Goal: Task Accomplishment & Management: Complete application form

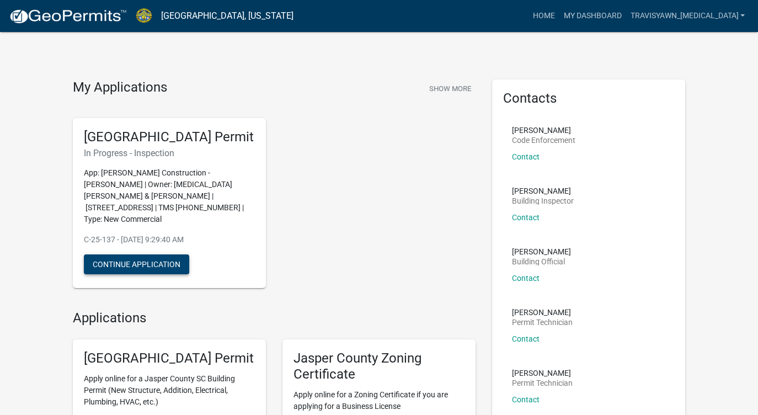
click at [153, 256] on button "Continue Application" at bounding box center [136, 264] width 105 height 20
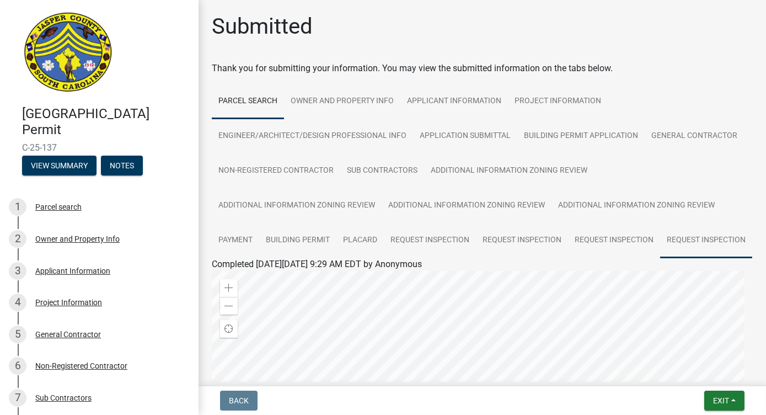
click at [660, 258] on link "Request Inspection" at bounding box center [706, 240] width 92 height 35
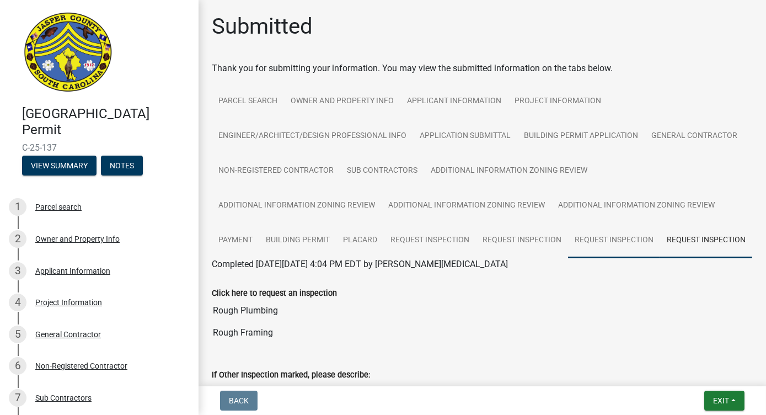
click at [584, 241] on link "Request Inspection" at bounding box center [614, 240] width 92 height 35
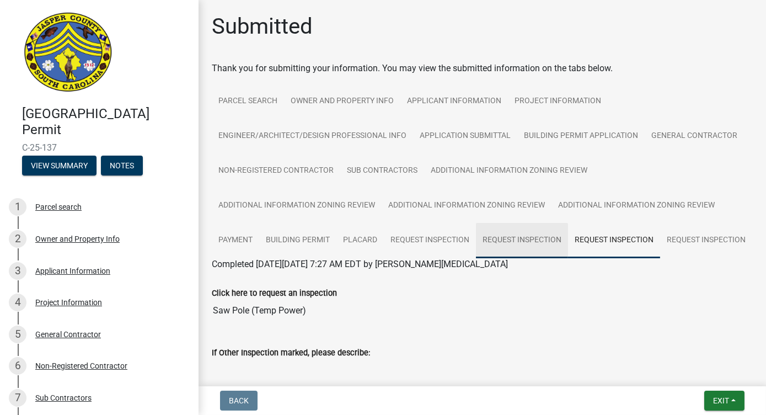
click at [528, 243] on link "Request Inspection" at bounding box center [522, 240] width 92 height 35
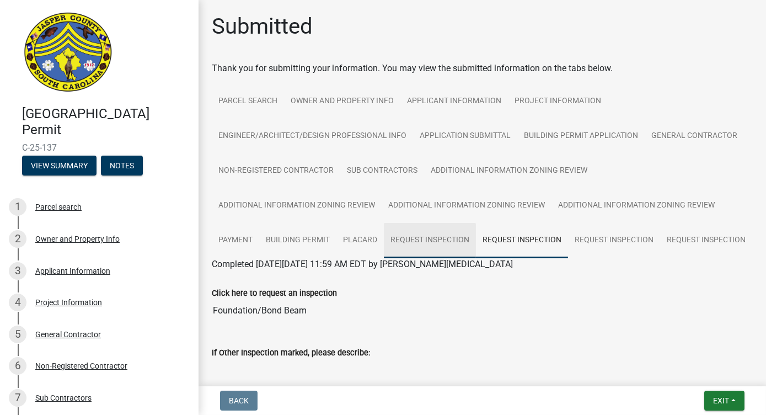
click at [448, 243] on link "Request Inspection" at bounding box center [430, 240] width 92 height 35
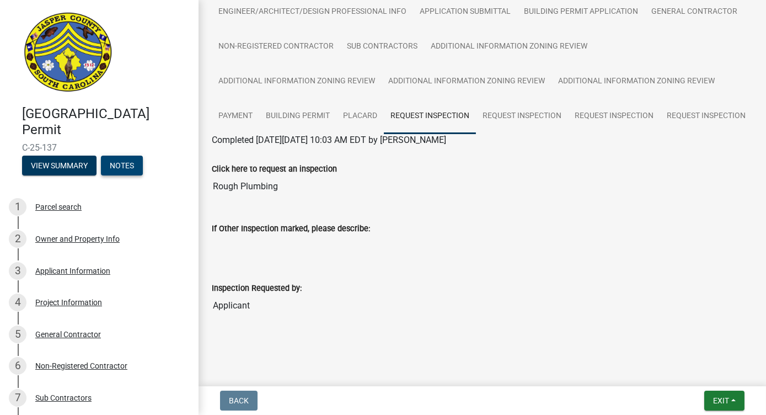
click at [126, 161] on button "Notes" at bounding box center [122, 166] width 42 height 20
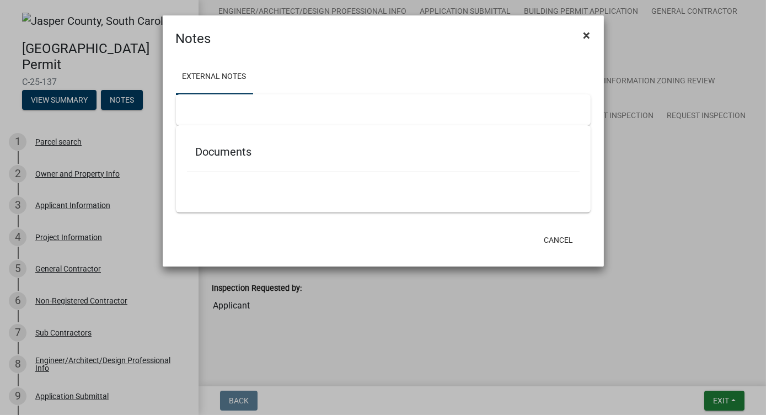
click at [583, 35] on button "×" at bounding box center [587, 35] width 25 height 31
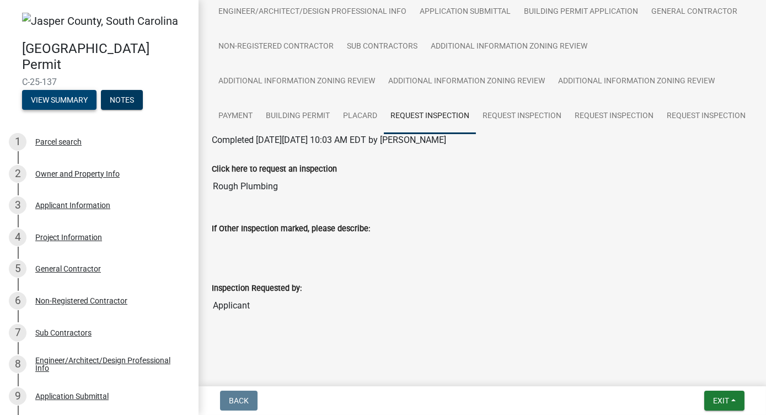
click at [50, 100] on button "View Summary" at bounding box center [59, 100] width 74 height 20
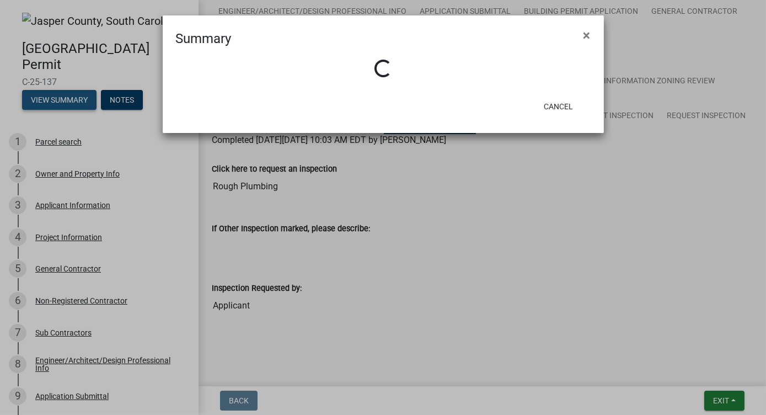
click at [50, 100] on ngb-modal-window "Summary × Loading... Cancel" at bounding box center [383, 207] width 766 height 415
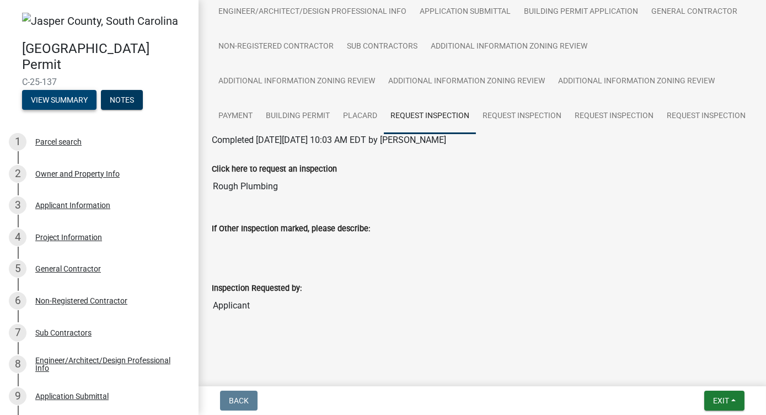
click at [50, 100] on button "View Summary" at bounding box center [59, 100] width 74 height 20
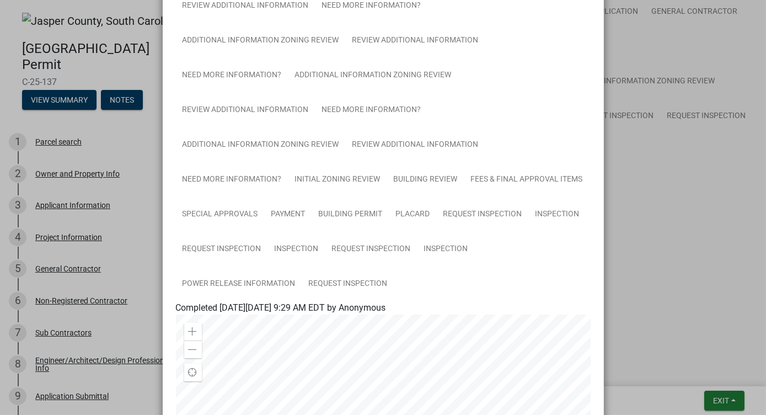
scroll to position [225, 0]
click at [429, 254] on link "Inspection" at bounding box center [446, 248] width 57 height 35
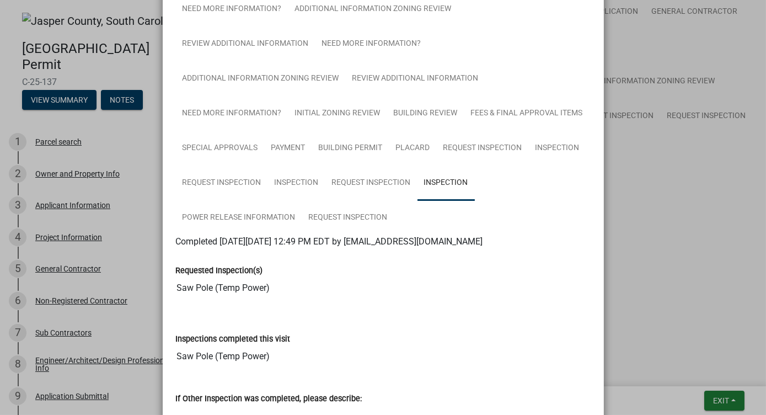
scroll to position [291, 0]
click at [551, 150] on link "Inspection" at bounding box center [557, 147] width 57 height 35
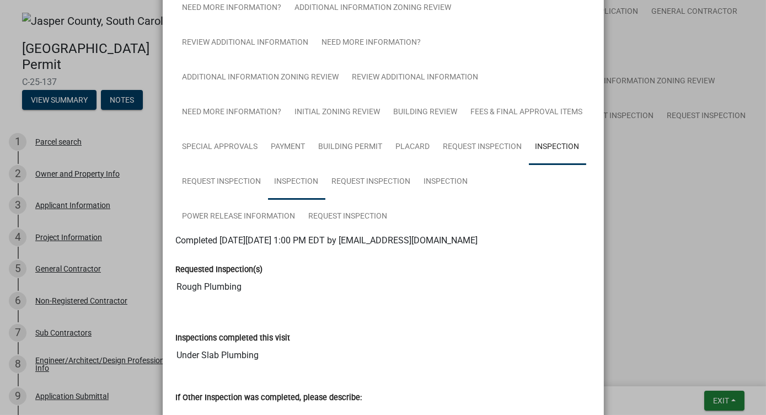
click at [284, 179] on link "Inspection" at bounding box center [296, 181] width 57 height 35
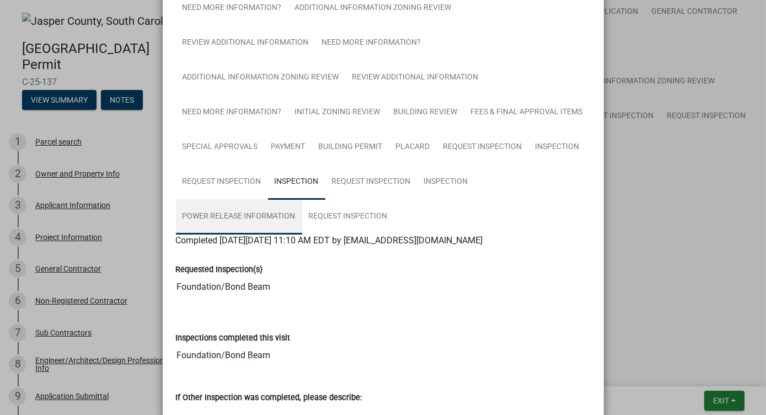
click at [278, 216] on link "Power Release Information" at bounding box center [239, 216] width 126 height 35
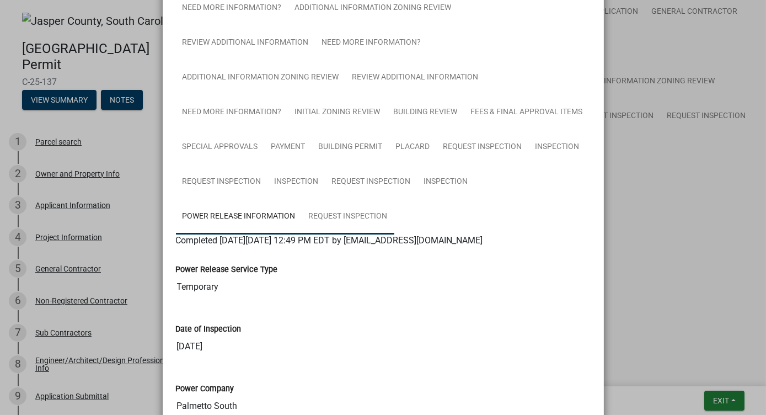
click at [326, 216] on link "Request Inspection" at bounding box center [348, 216] width 92 height 35
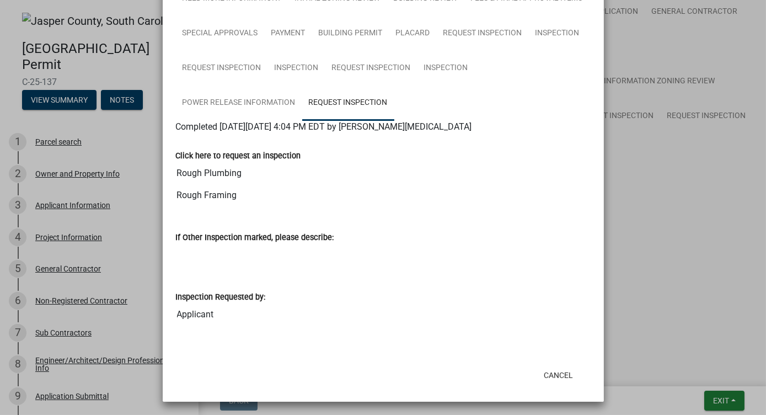
scroll to position [319, 0]
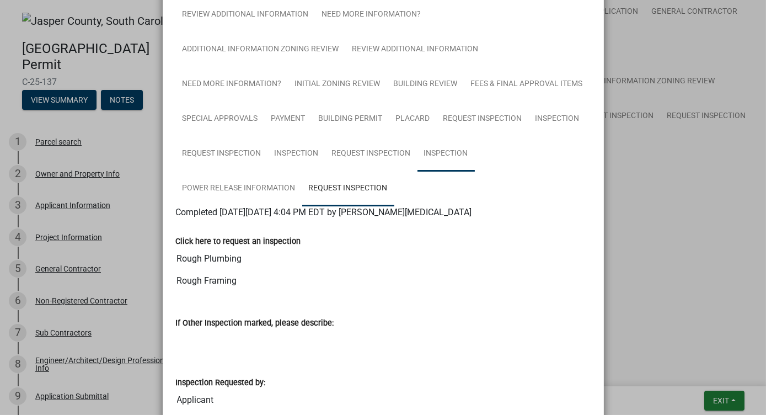
click at [439, 156] on link "Inspection" at bounding box center [446, 153] width 57 height 35
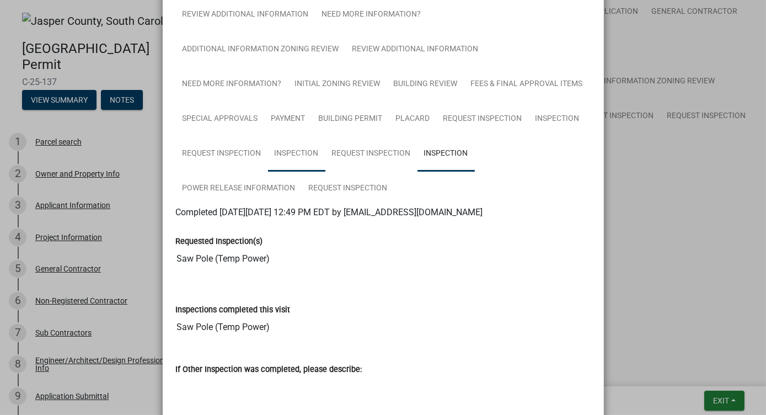
click at [312, 152] on link "Inspection" at bounding box center [296, 153] width 57 height 35
click at [542, 116] on link "Inspection" at bounding box center [557, 119] width 57 height 35
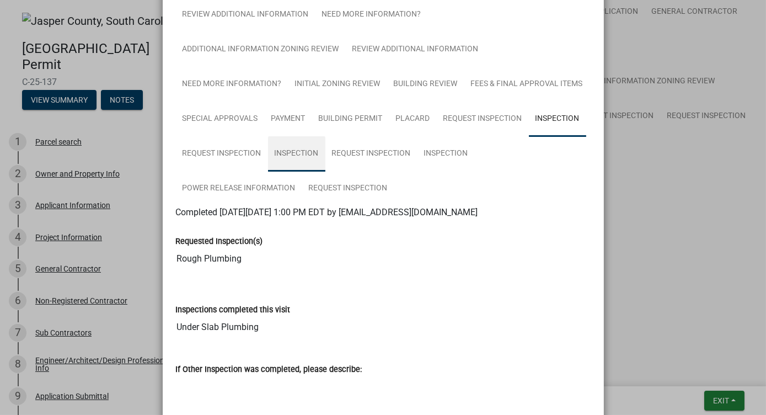
click at [311, 150] on link "Inspection" at bounding box center [296, 153] width 57 height 35
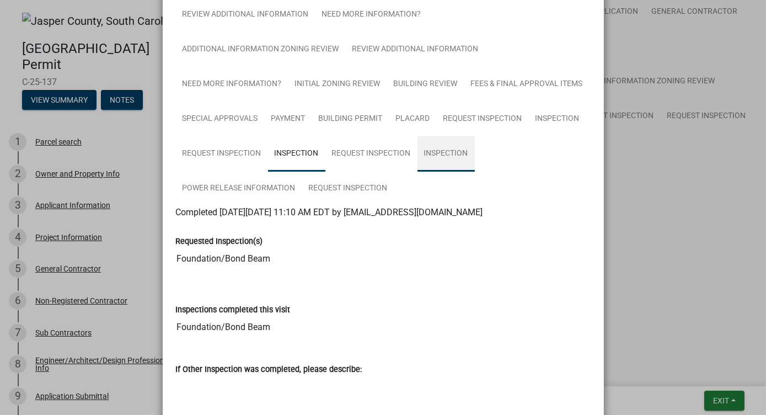
click at [436, 148] on link "Inspection" at bounding box center [446, 153] width 57 height 35
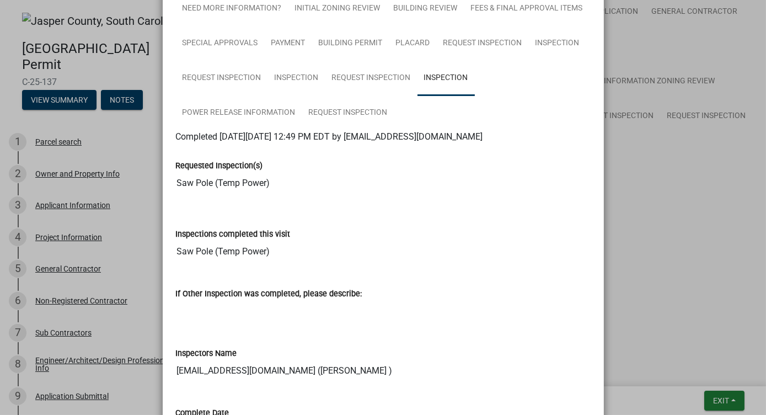
scroll to position [394, 0]
click at [305, 78] on link "Inspection" at bounding box center [296, 78] width 57 height 35
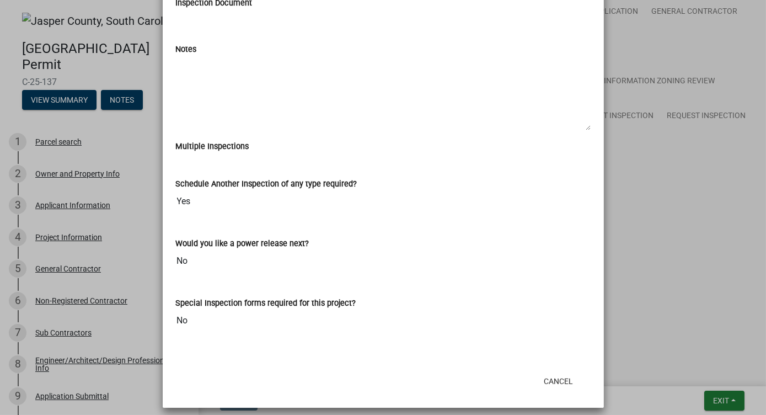
scroll to position [909, 0]
